Goal: Transaction & Acquisition: Purchase product/service

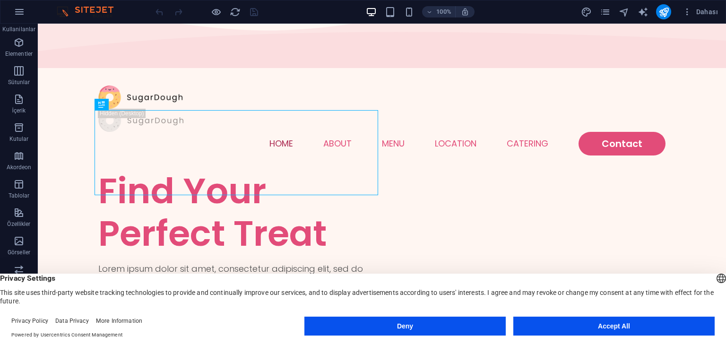
scroll to position [47, 0]
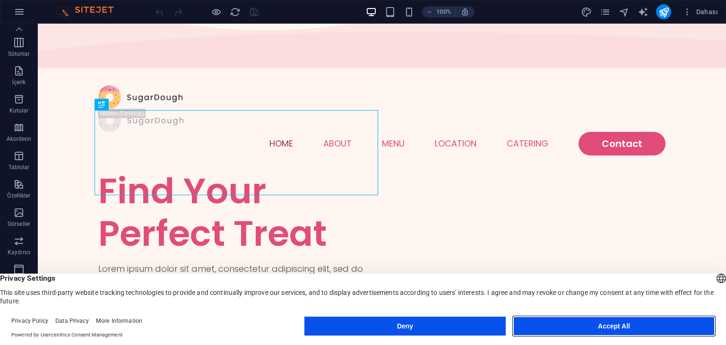
click at [589, 325] on button "Accept All" at bounding box center [613, 326] width 201 height 19
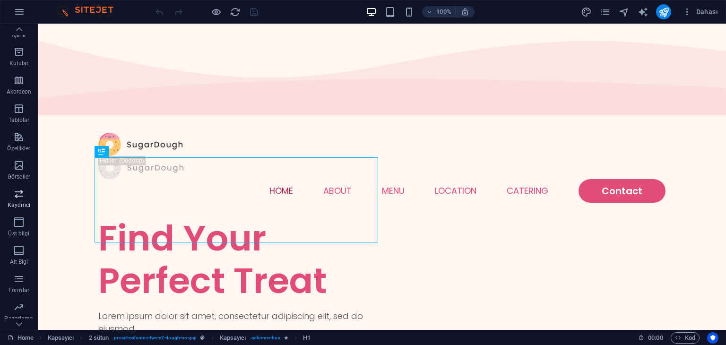
scroll to position [119, 0]
click at [21, 288] on icon "button" at bounding box center [18, 282] width 11 height 11
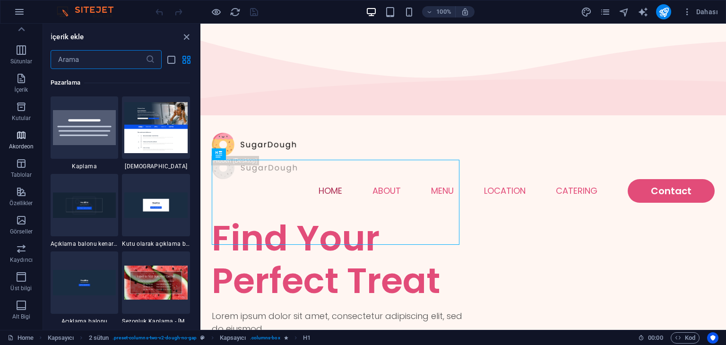
scroll to position [0, 0]
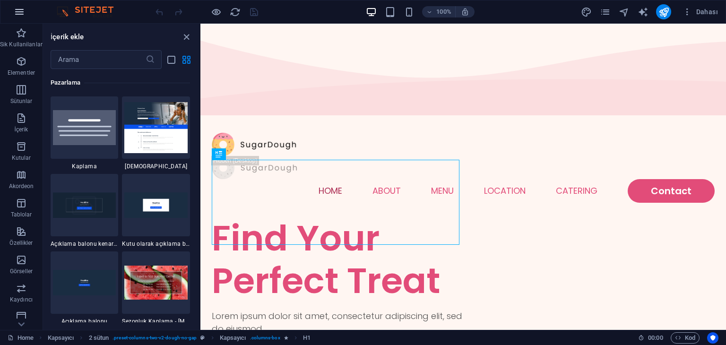
click at [22, 8] on icon "button" at bounding box center [19, 11] width 11 height 11
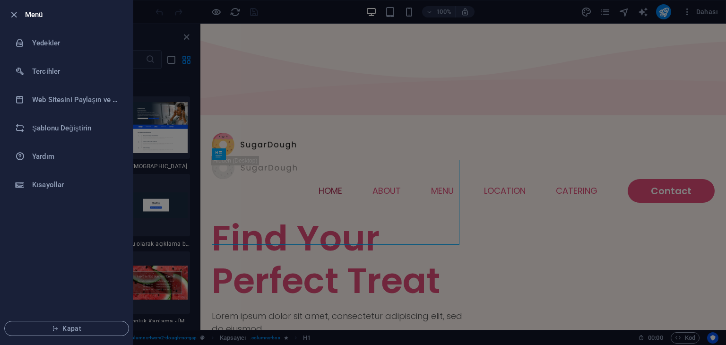
click at [293, 16] on div at bounding box center [363, 172] width 726 height 345
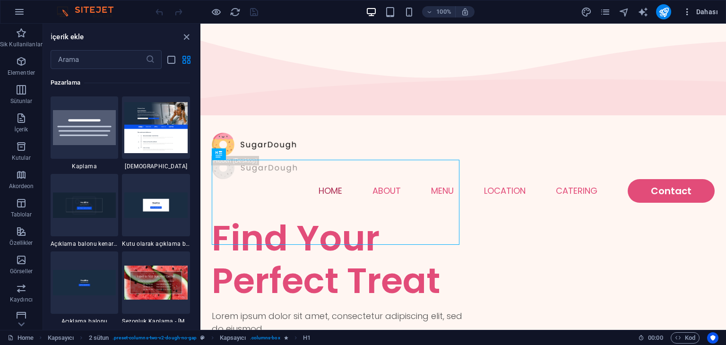
click at [711, 8] on span "Dahası" at bounding box center [699, 11] width 35 height 9
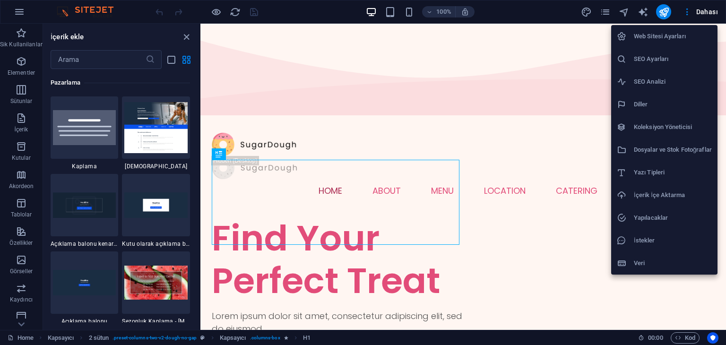
click at [19, 60] on div at bounding box center [363, 172] width 726 height 345
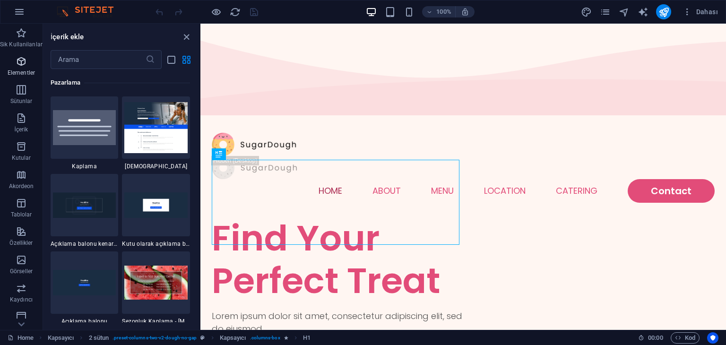
click at [21, 64] on icon "button" at bounding box center [21, 61] width 11 height 11
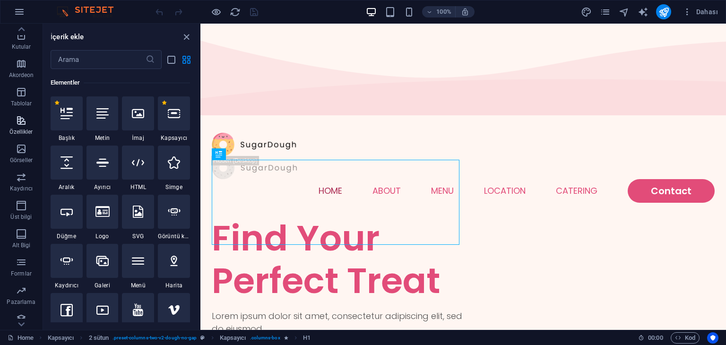
scroll to position [119, 0]
click at [20, 282] on icon "button" at bounding box center [21, 282] width 11 height 11
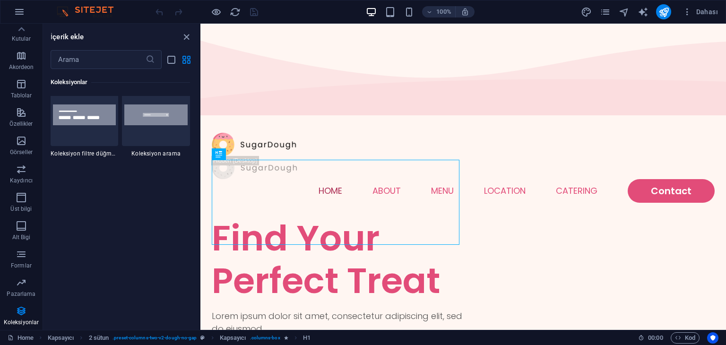
scroll to position [9058, 0]
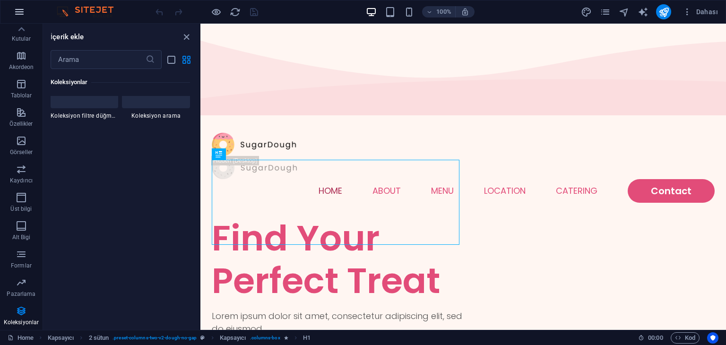
click at [17, 14] on icon "button" at bounding box center [19, 11] width 11 height 11
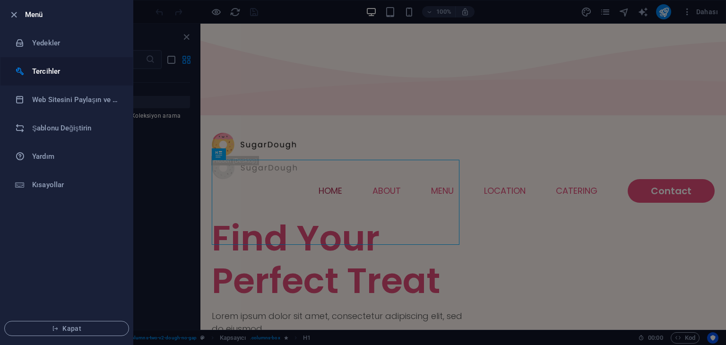
click at [68, 70] on h6 "Tercihler" at bounding box center [75, 71] width 87 height 11
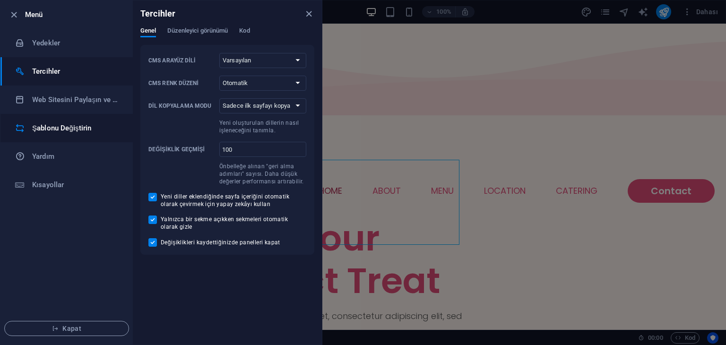
click at [72, 123] on h6 "Şablonu Değiştirin" at bounding box center [75, 127] width 87 height 11
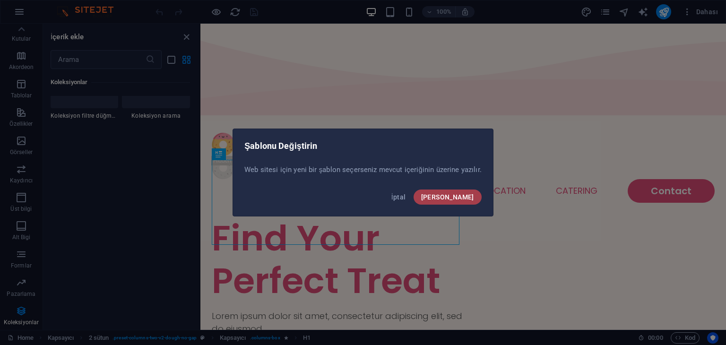
click at [463, 194] on span "[PERSON_NAME]" at bounding box center [447, 197] width 53 height 8
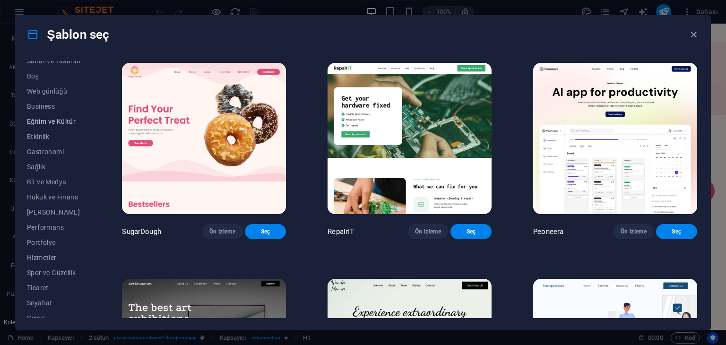
scroll to position [121, 0]
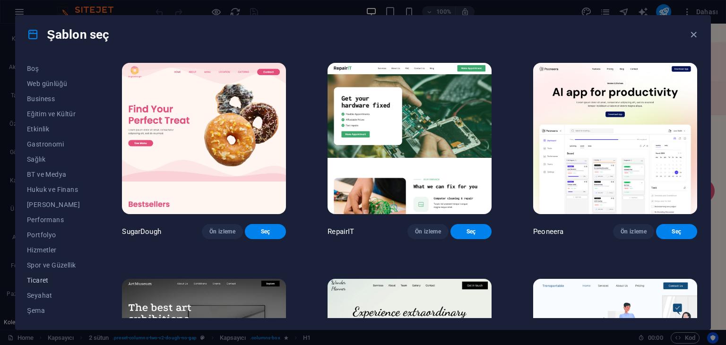
click at [44, 279] on span "Ticaret" at bounding box center [53, 280] width 53 height 8
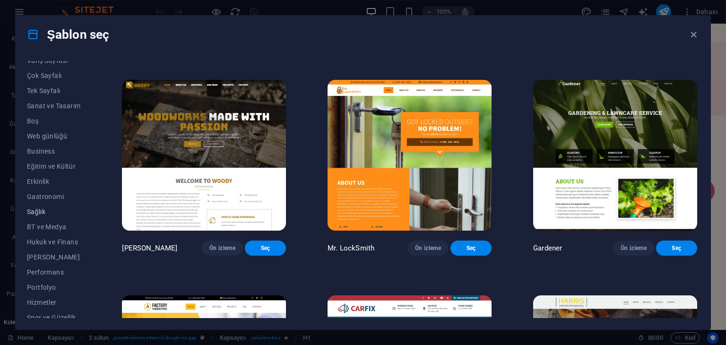
scroll to position [0, 0]
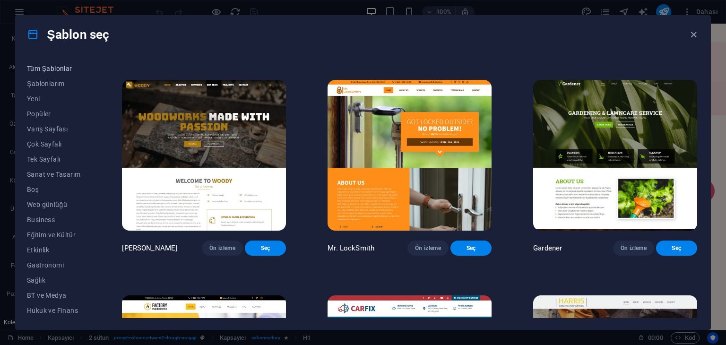
click at [52, 70] on span "Tüm Şablonlar" at bounding box center [53, 69] width 53 height 8
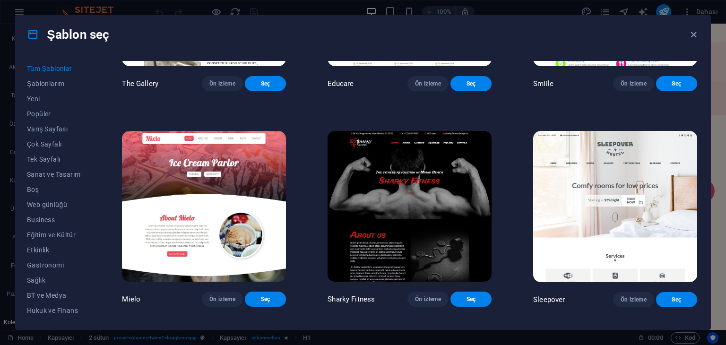
scroll to position [6713, 0]
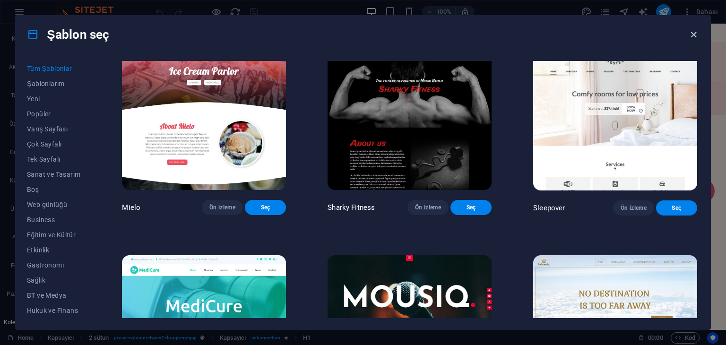
click at [693, 34] on icon "button" at bounding box center [693, 34] width 11 height 11
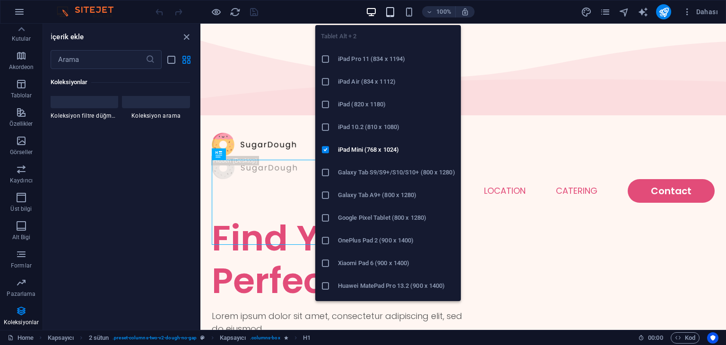
click at [393, 9] on icon "button" at bounding box center [390, 12] width 11 height 11
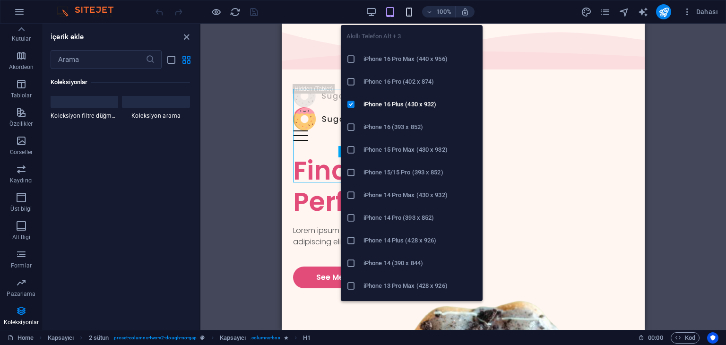
click at [408, 10] on icon "button" at bounding box center [409, 12] width 11 height 11
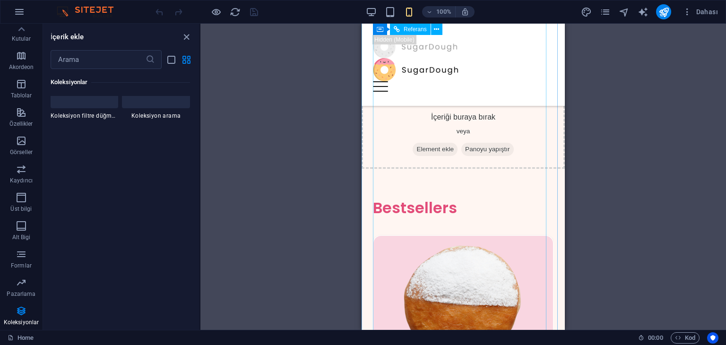
scroll to position [567, 0]
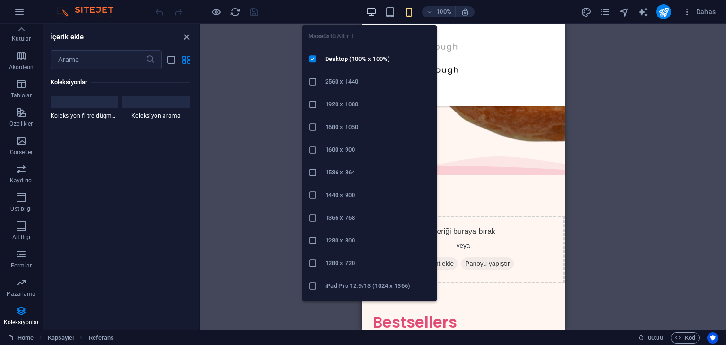
click at [374, 10] on icon "button" at bounding box center [371, 12] width 11 height 11
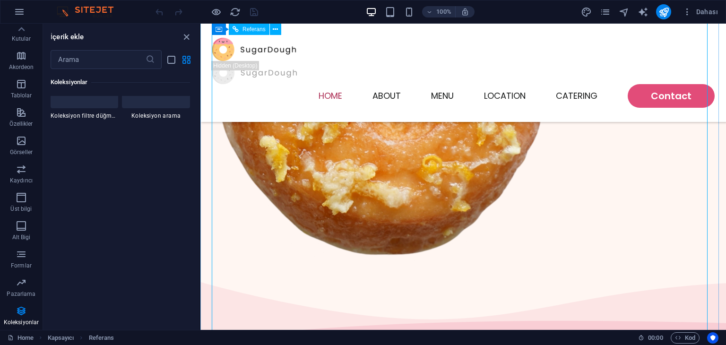
click at [186, 38] on icon "close panel" at bounding box center [186, 37] width 11 height 11
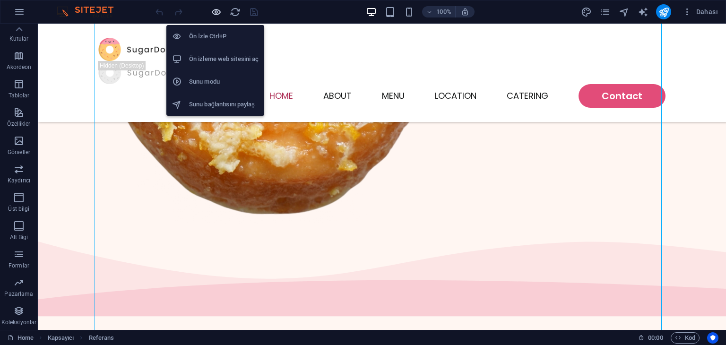
click at [216, 9] on icon "button" at bounding box center [216, 12] width 11 height 11
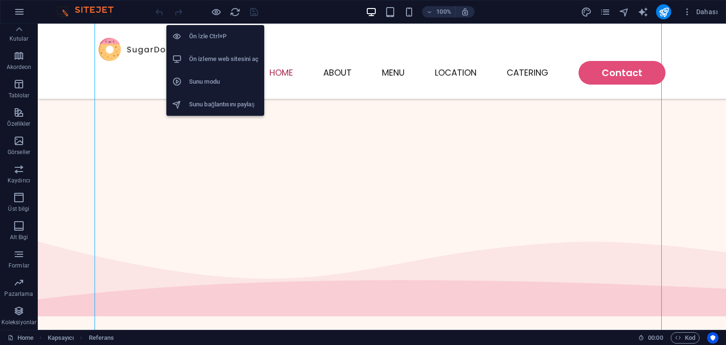
scroll to position [541, 0]
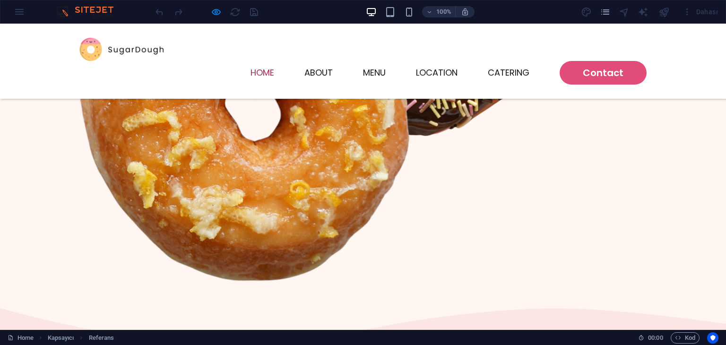
click div "Sugary Donut"
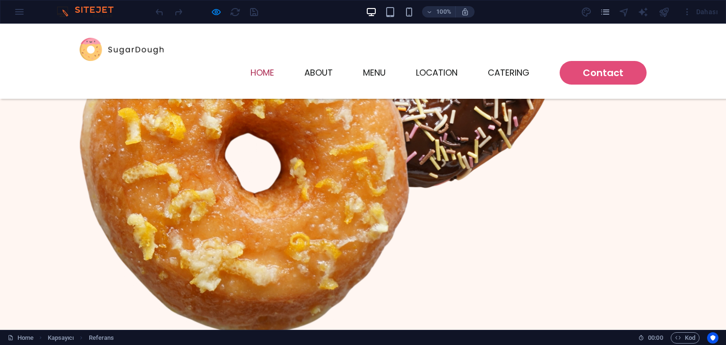
scroll to position [487, 0]
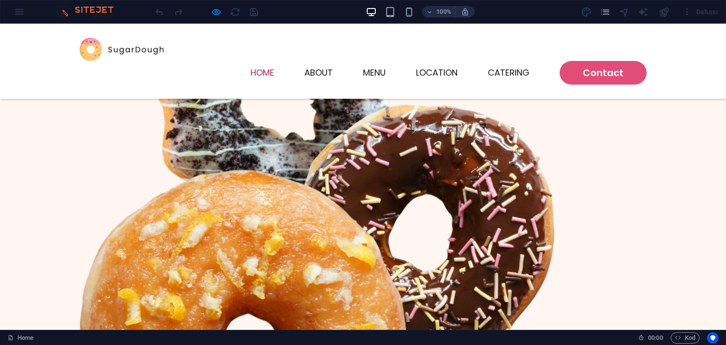
scroll to position [298, 0]
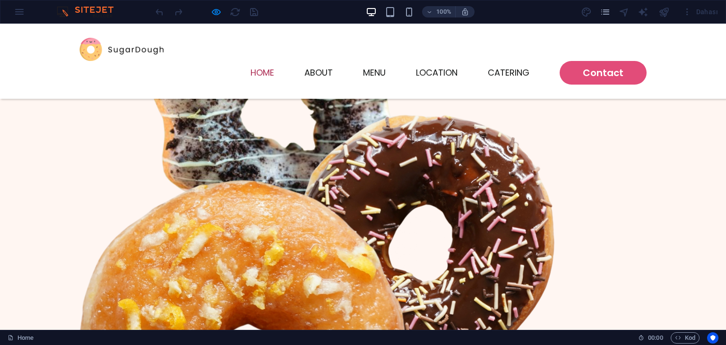
click at [127, 45] on img at bounding box center [121, 49] width 85 height 23
click at [78, 8] on img at bounding box center [89, 11] width 71 height 11
click at [67, 10] on img at bounding box center [89, 11] width 71 height 11
